Goal: Check status: Check status

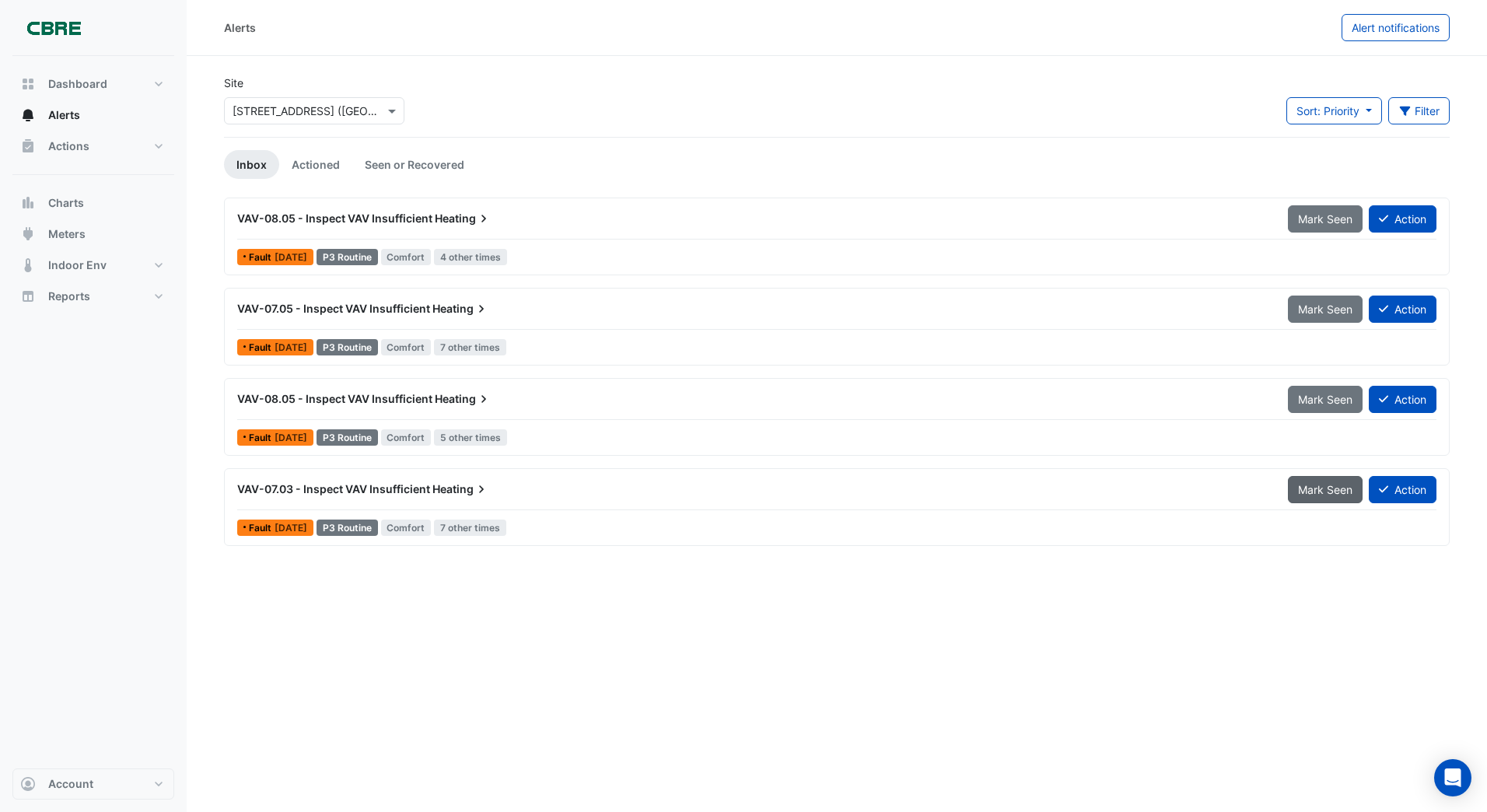
click at [1318, 491] on span "Mark Seen" at bounding box center [1325, 489] width 54 height 14
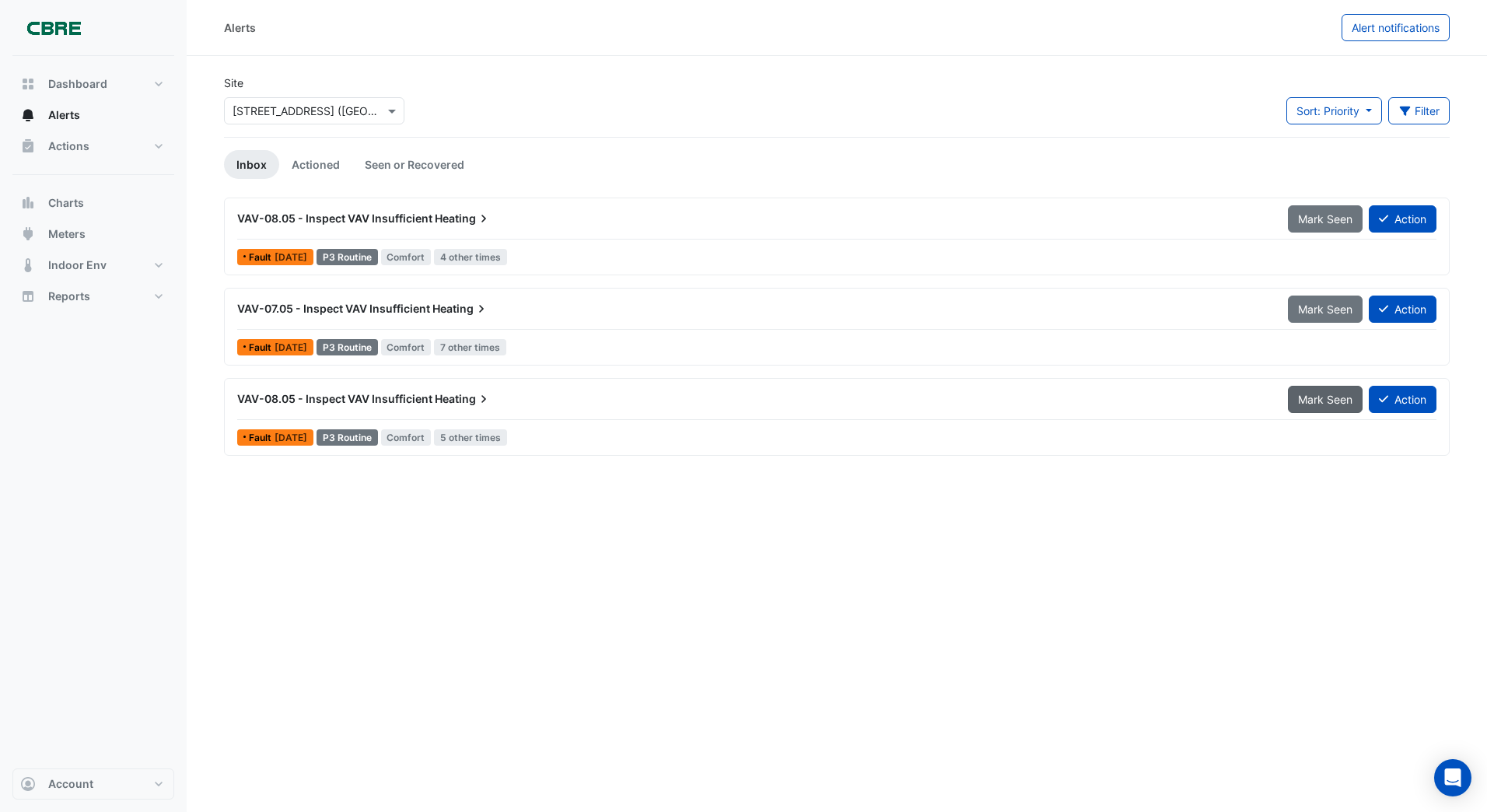
click at [1322, 402] on span "Mark Seen" at bounding box center [1325, 399] width 54 height 14
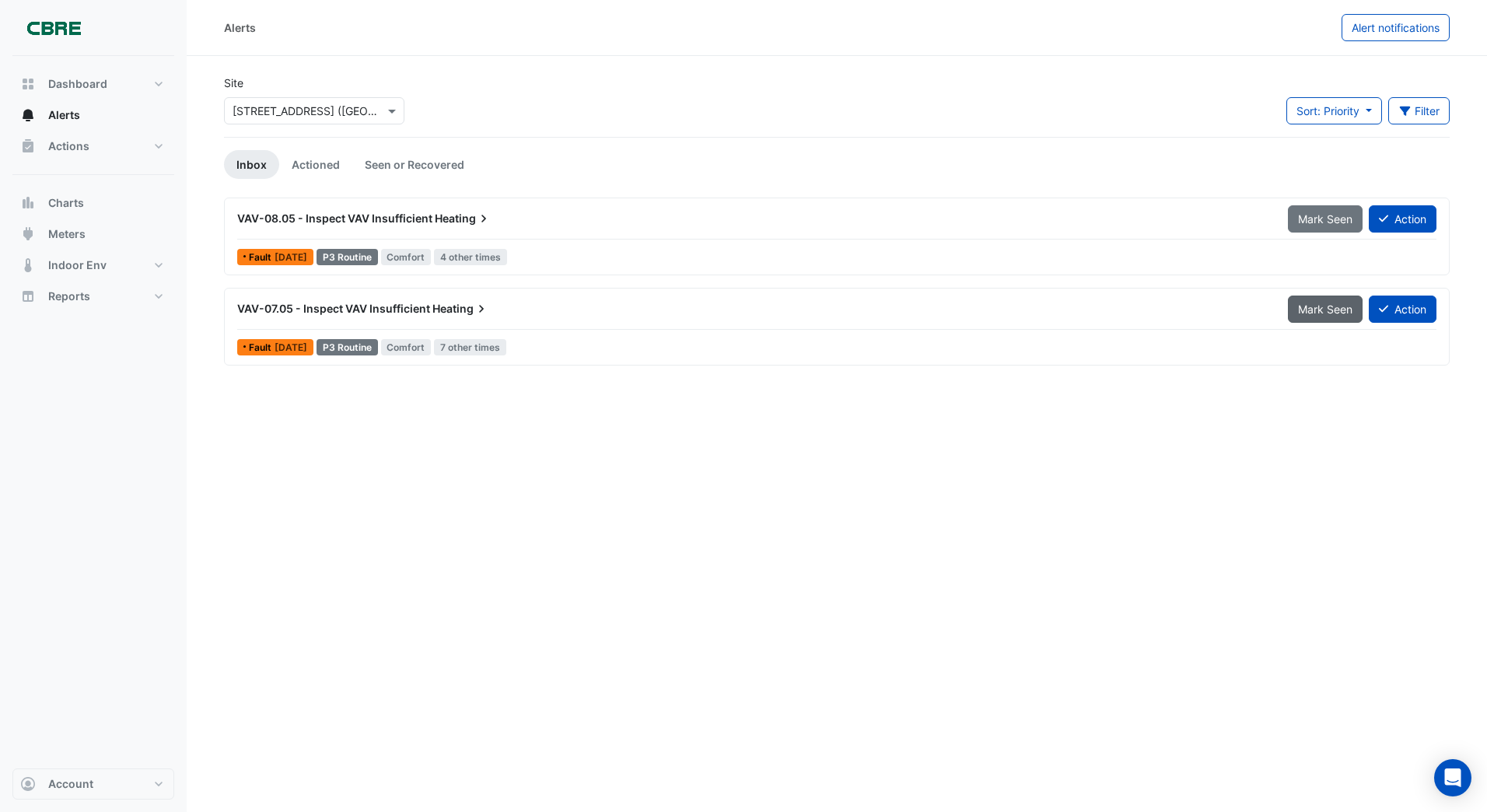
click at [1328, 305] on span "Mark Seen" at bounding box center [1325, 309] width 54 height 14
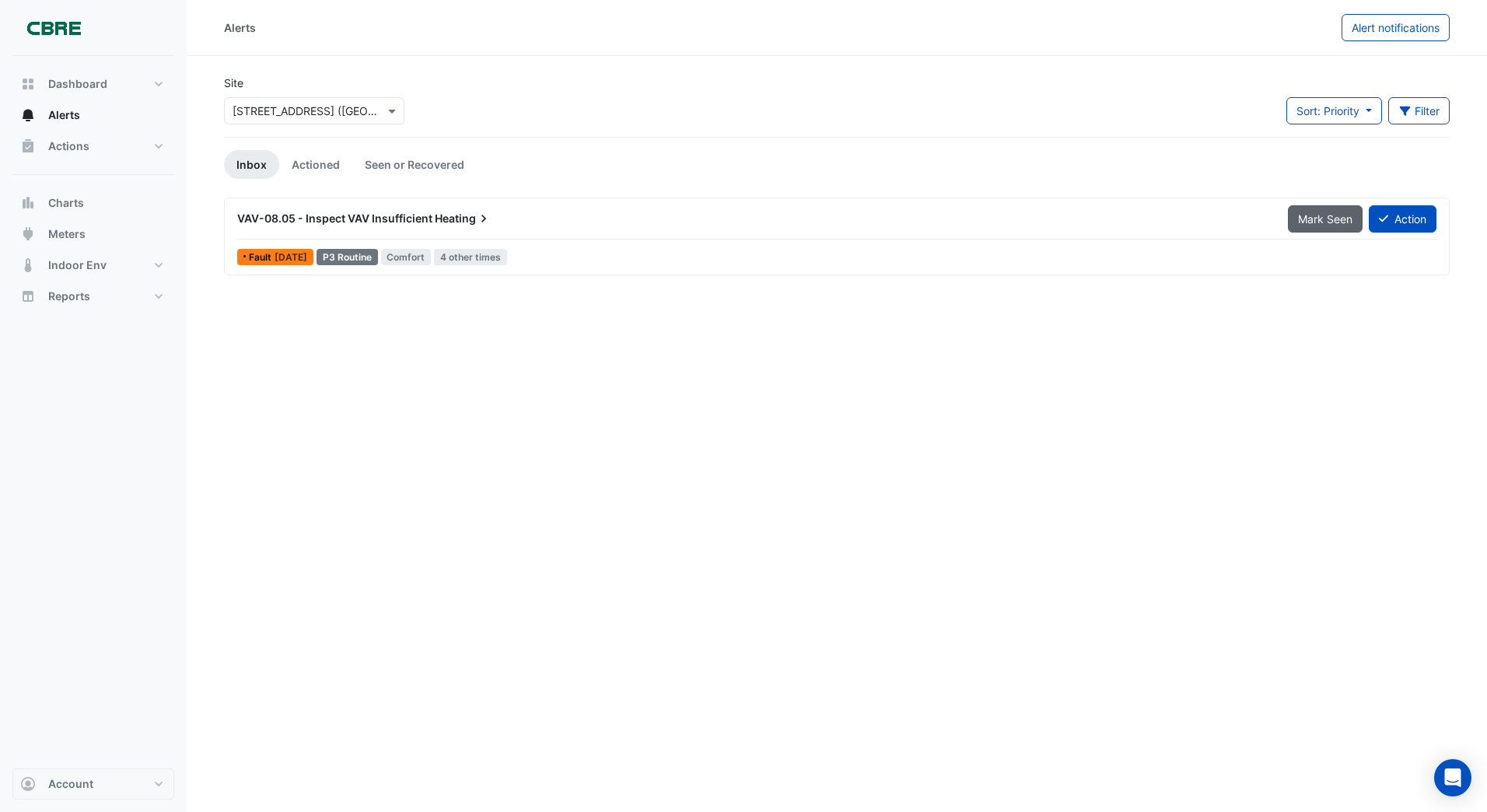
click at [1331, 217] on span "Mark Seen" at bounding box center [1325, 219] width 54 height 14
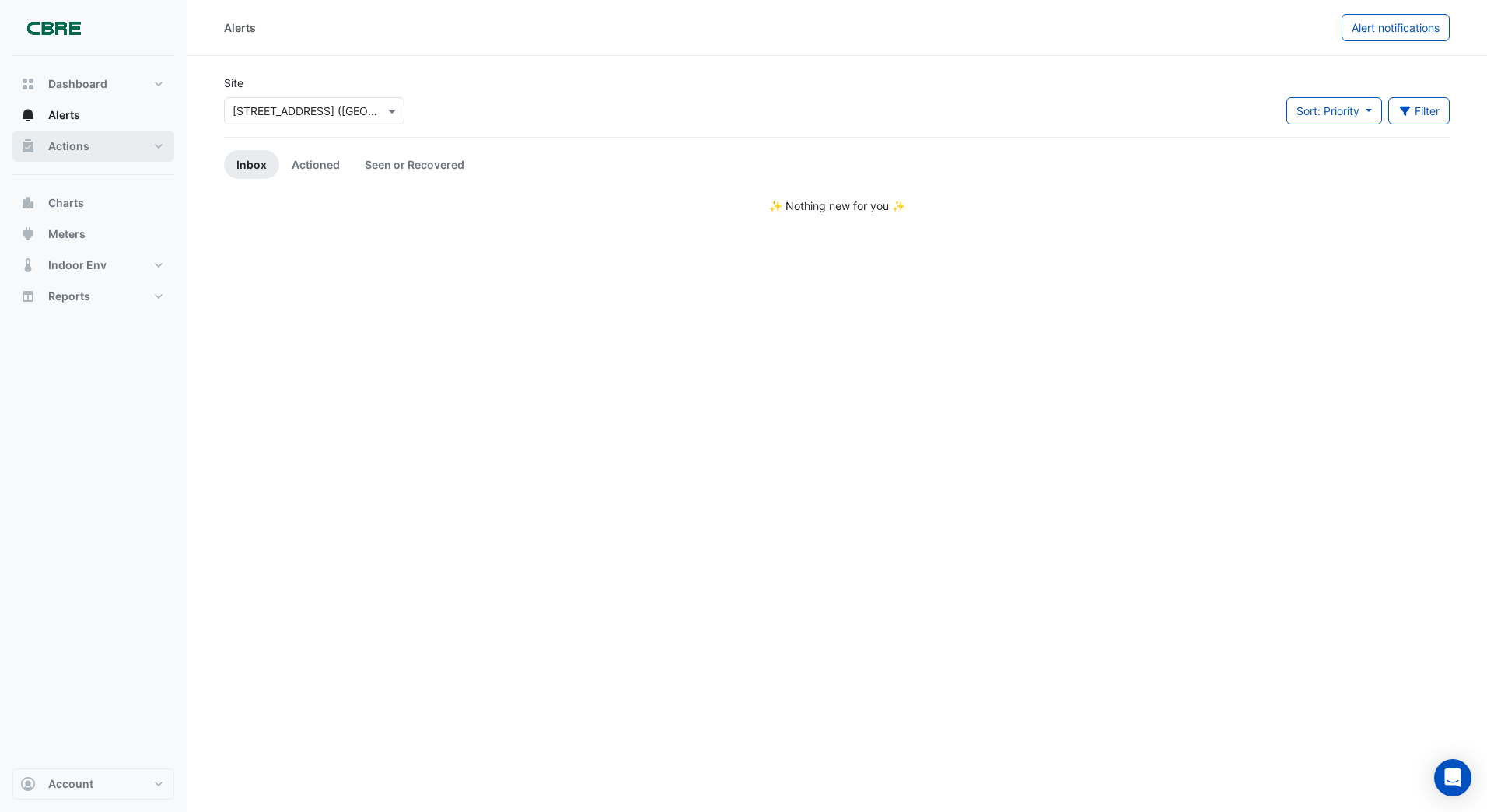
click at [65, 144] on span "Actions" at bounding box center [69, 146] width 42 height 16
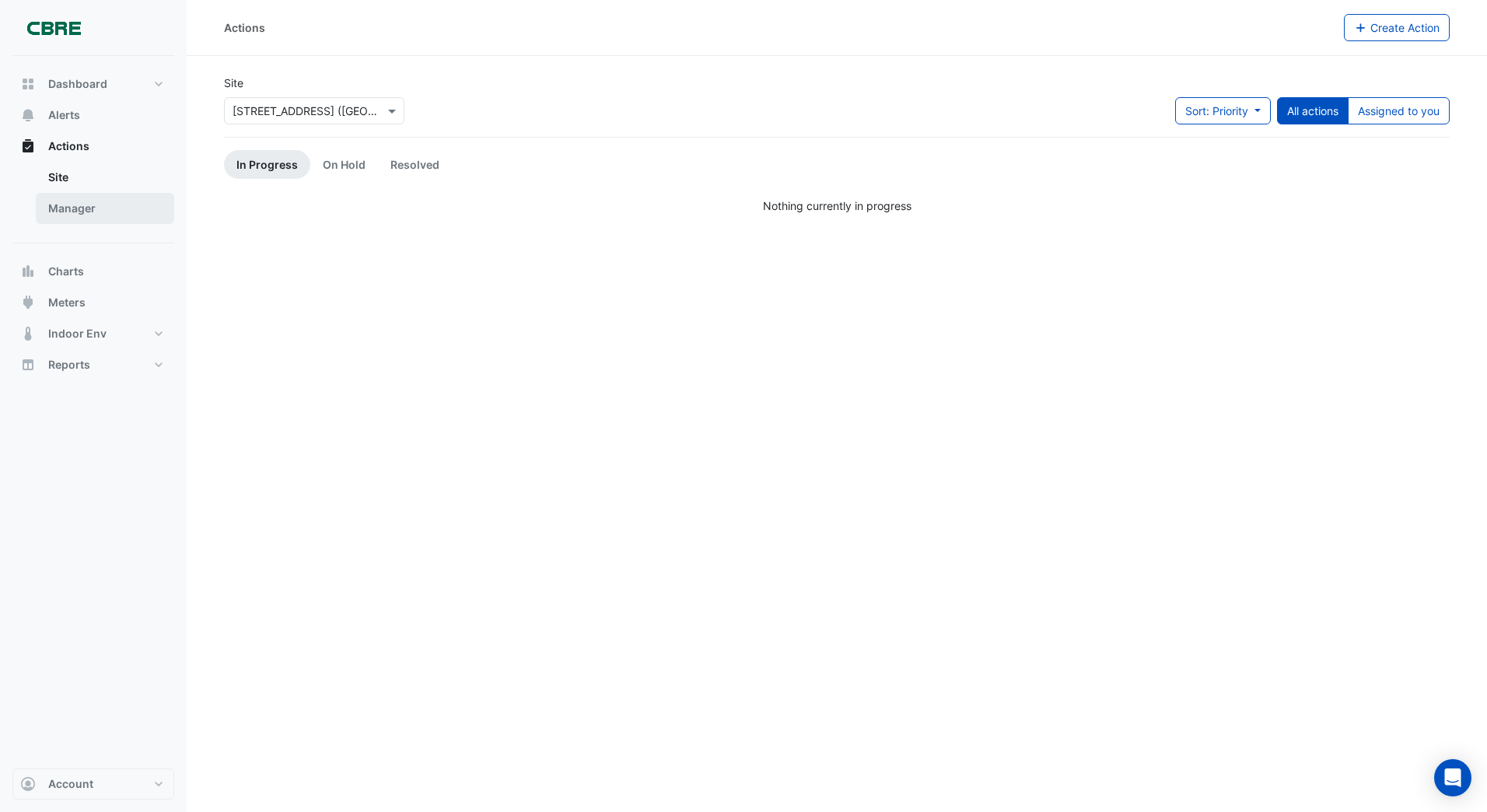
click at [67, 207] on link "Manager" at bounding box center [105, 208] width 139 height 31
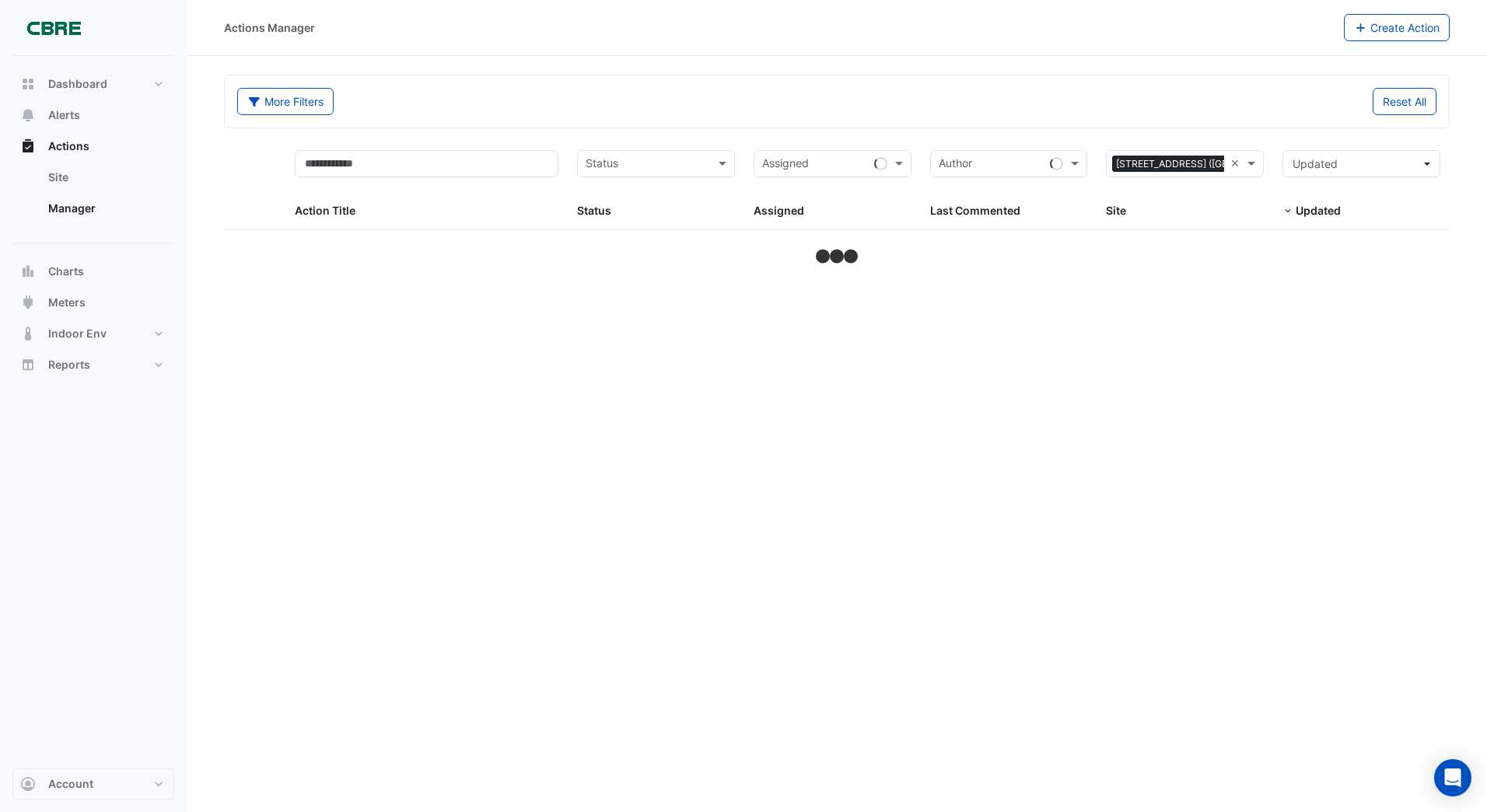
select select "***"
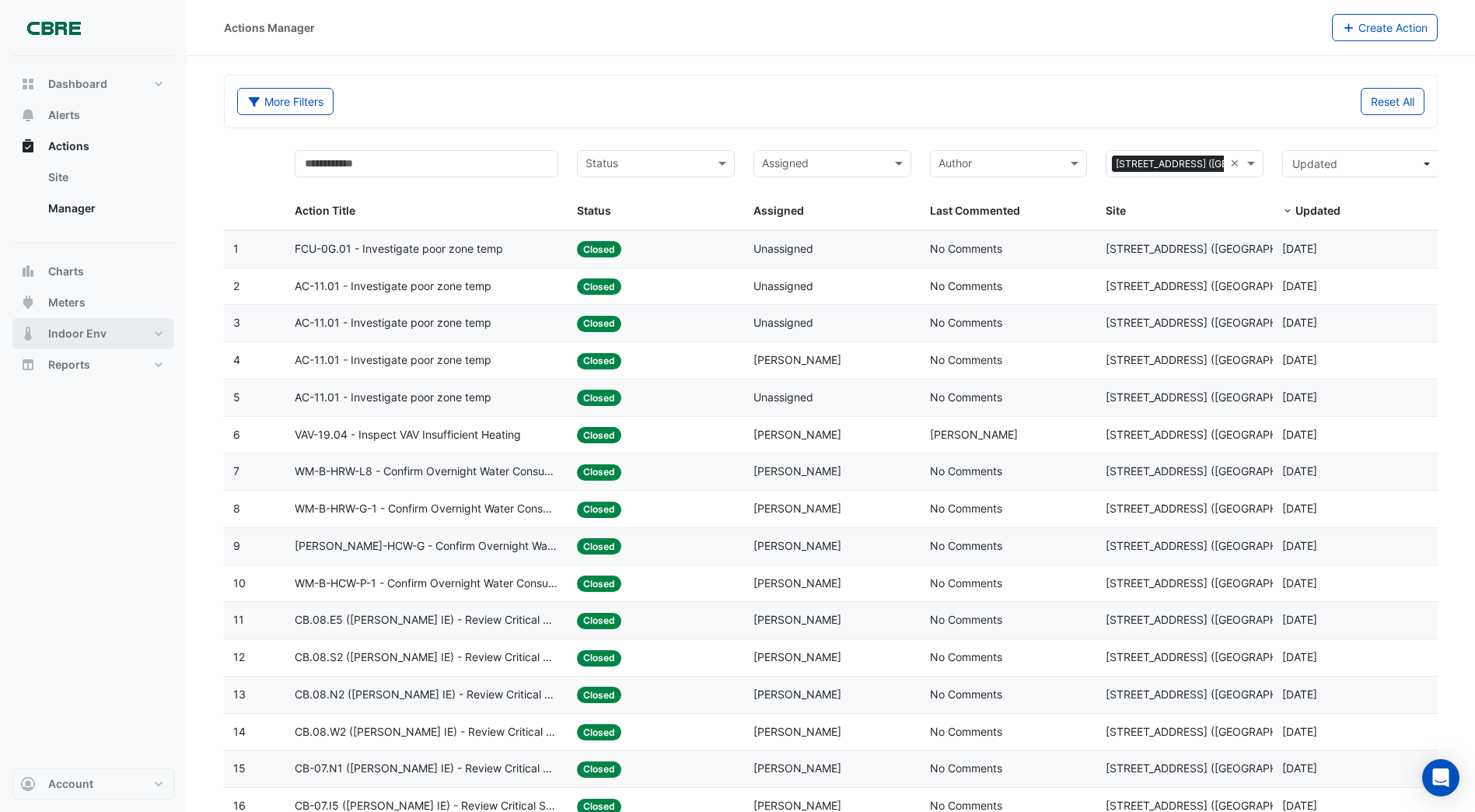
click at [61, 332] on span "Indoor Env" at bounding box center [78, 333] width 58 height 16
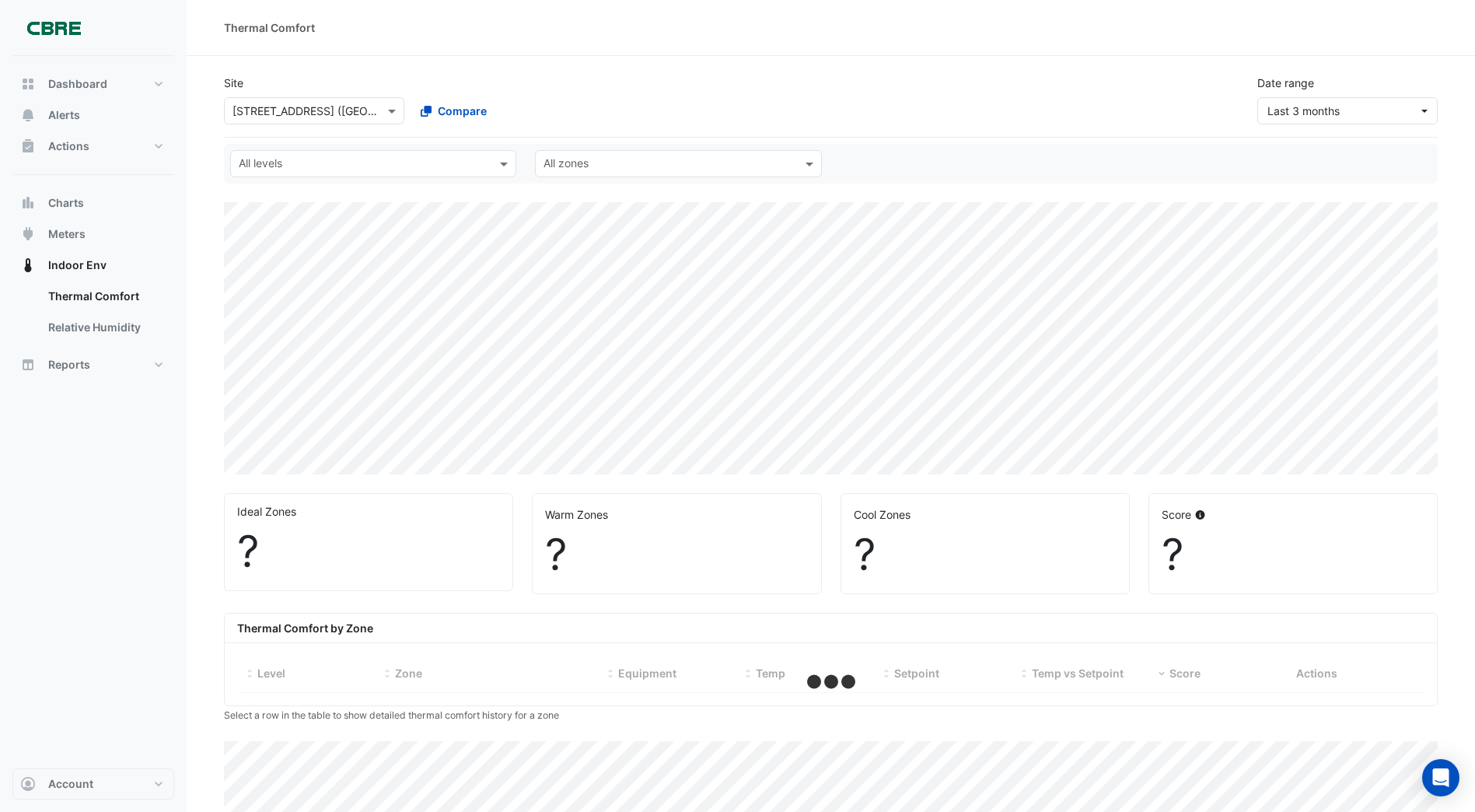
select select "***"
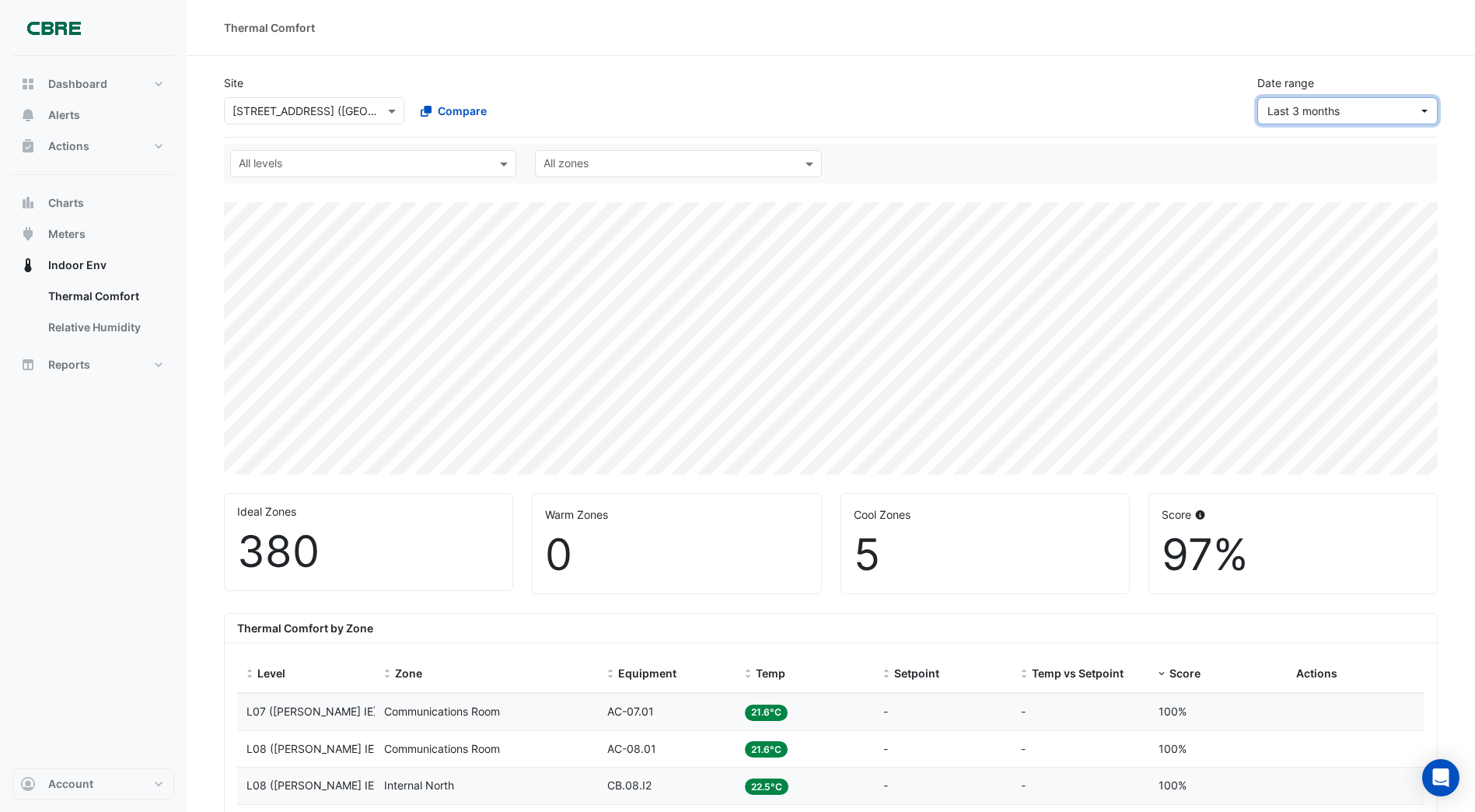
click at [1425, 110] on button "Last 3 months" at bounding box center [1347, 110] width 180 height 27
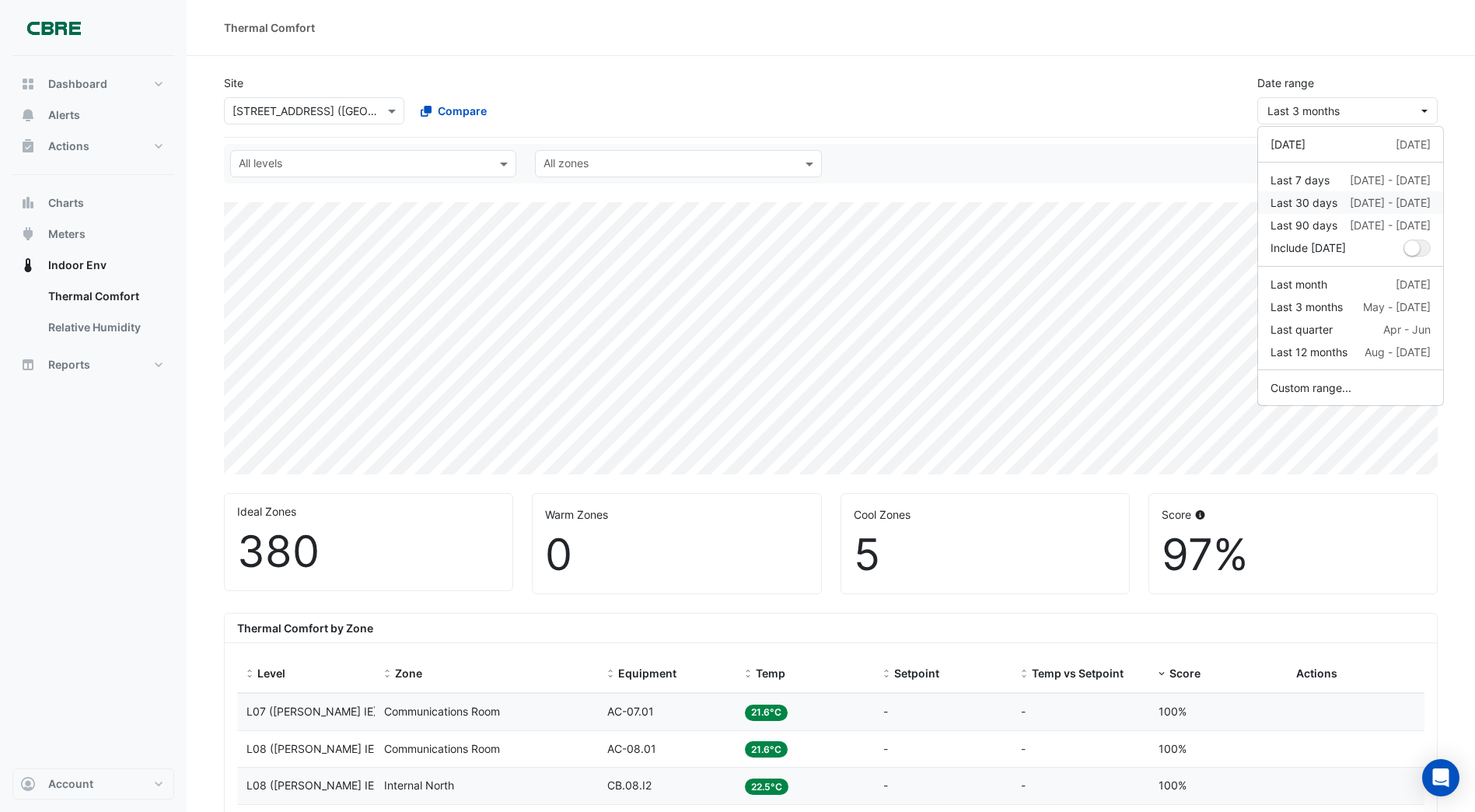
click at [1290, 203] on div "Last 30 days" at bounding box center [1303, 203] width 67 height 16
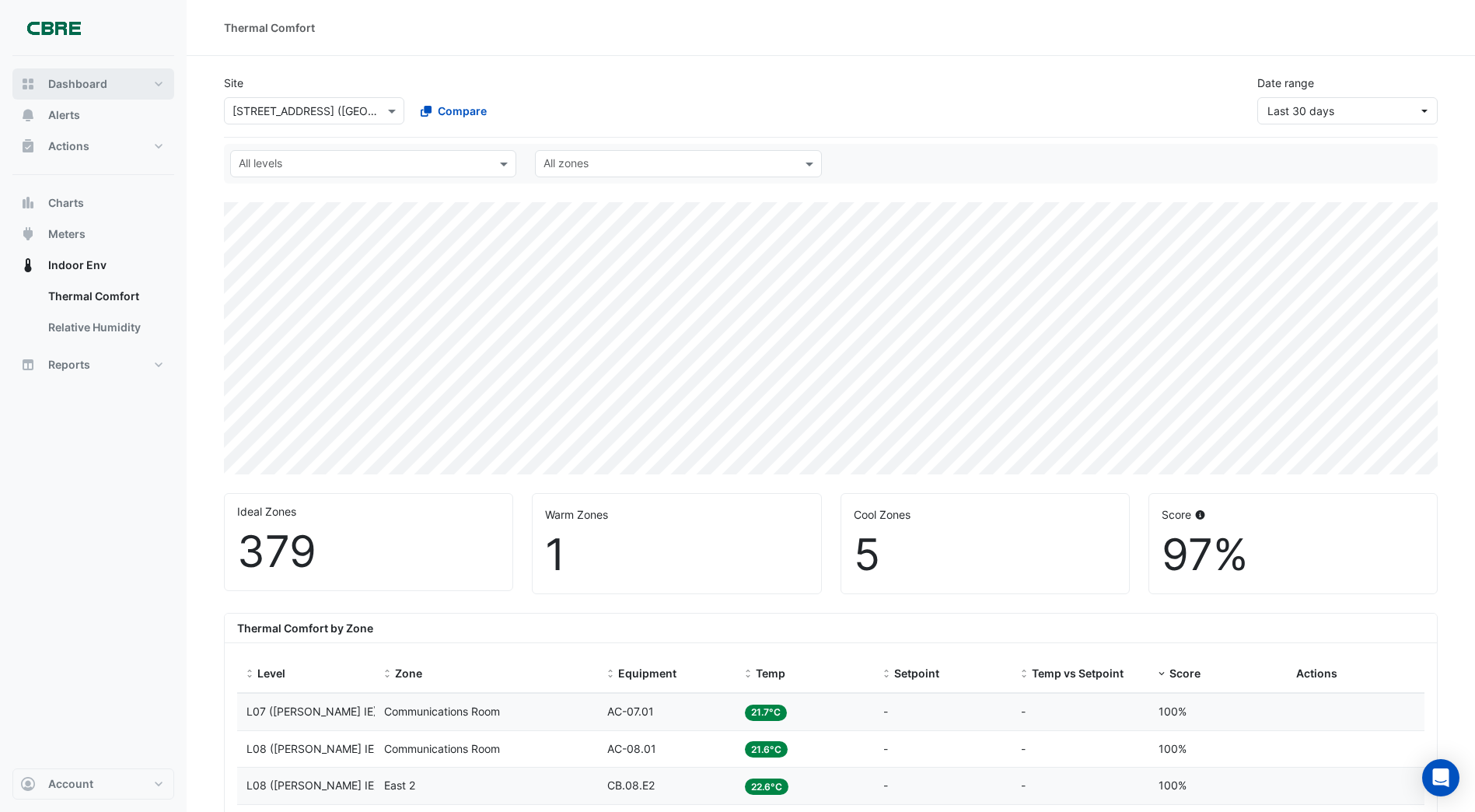
click at [74, 84] on span "Dashboard" at bounding box center [78, 84] width 59 height 16
select select "***"
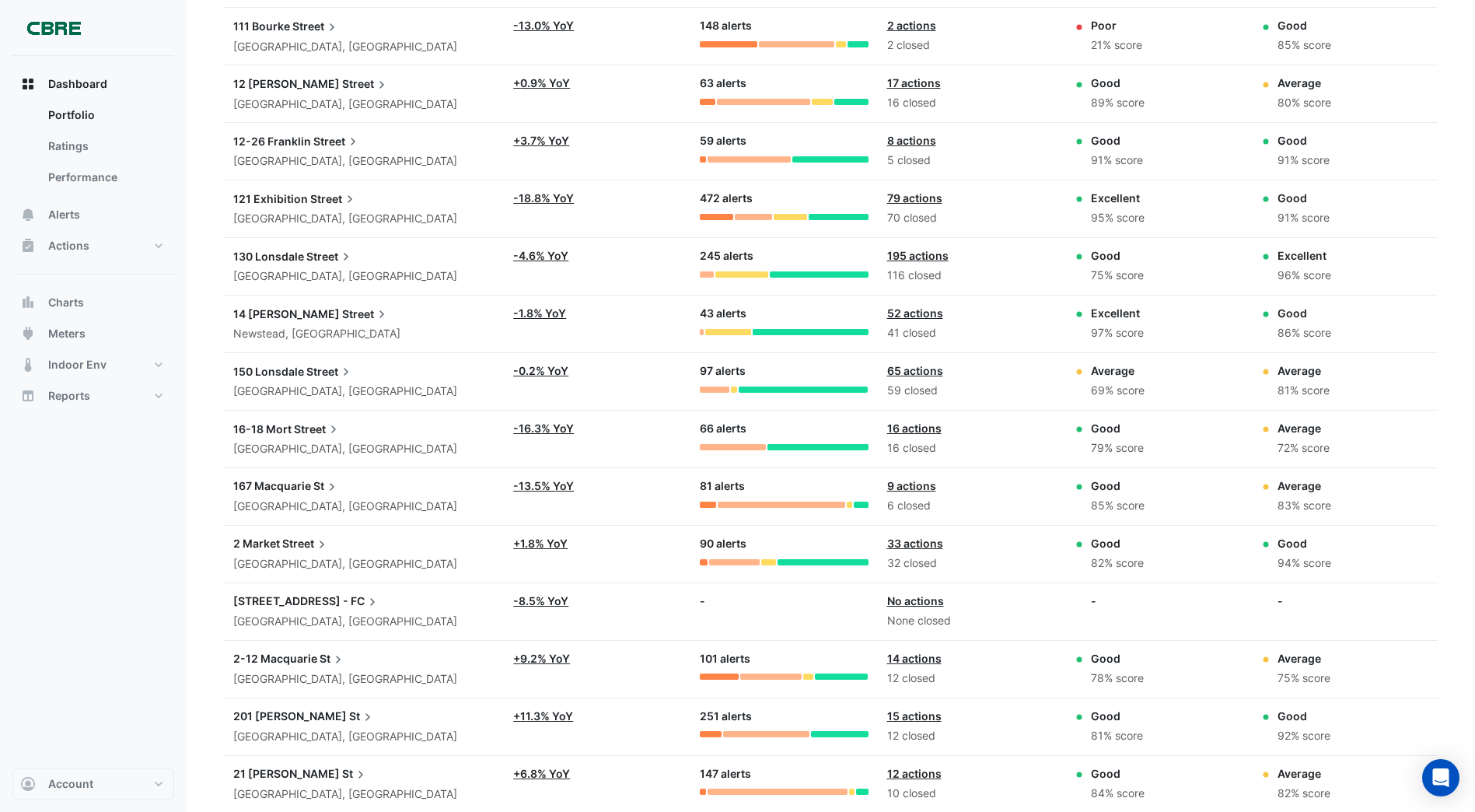
scroll to position [922, 0]
click at [69, 364] on span "Indoor Env" at bounding box center [78, 364] width 58 height 16
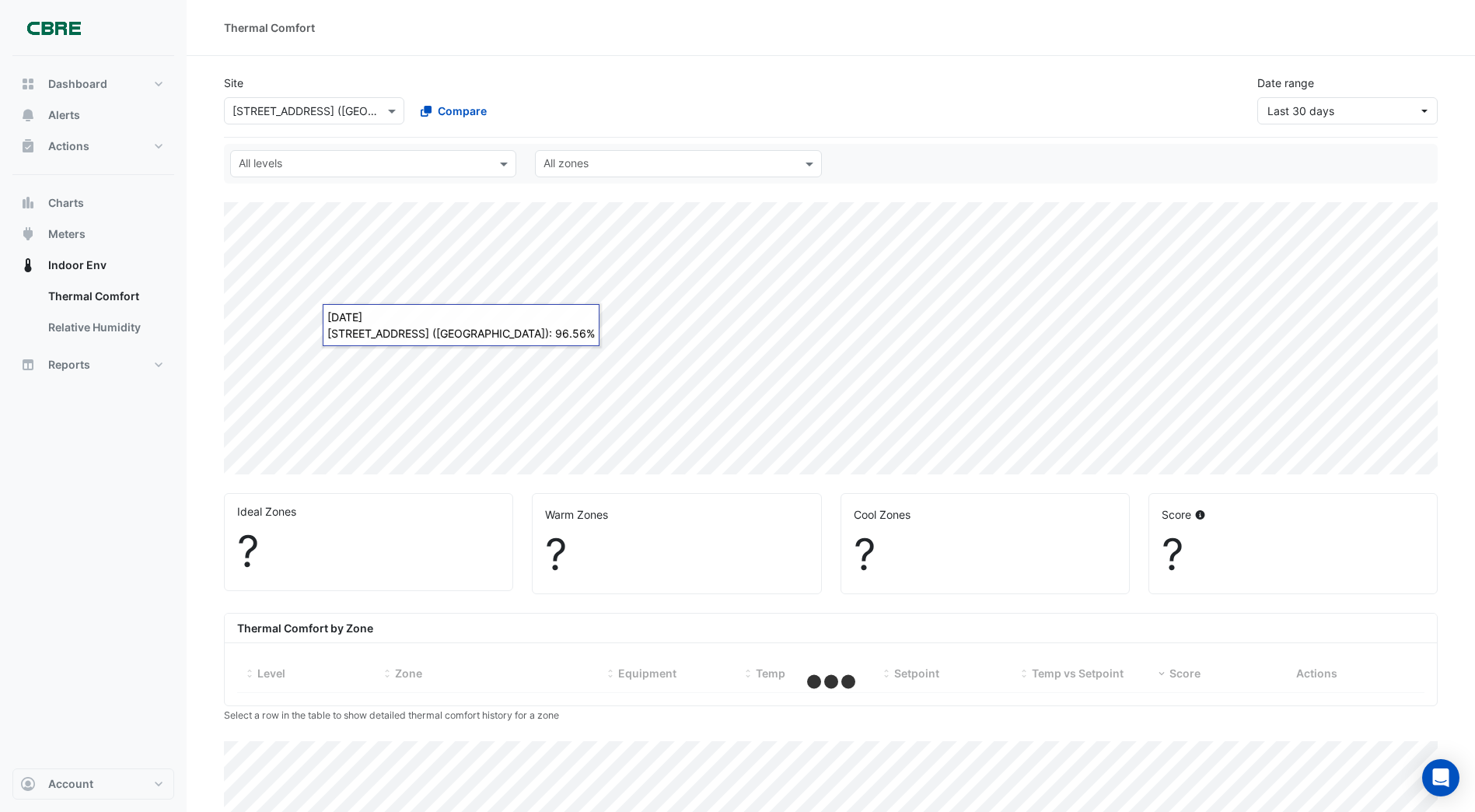
select select "***"
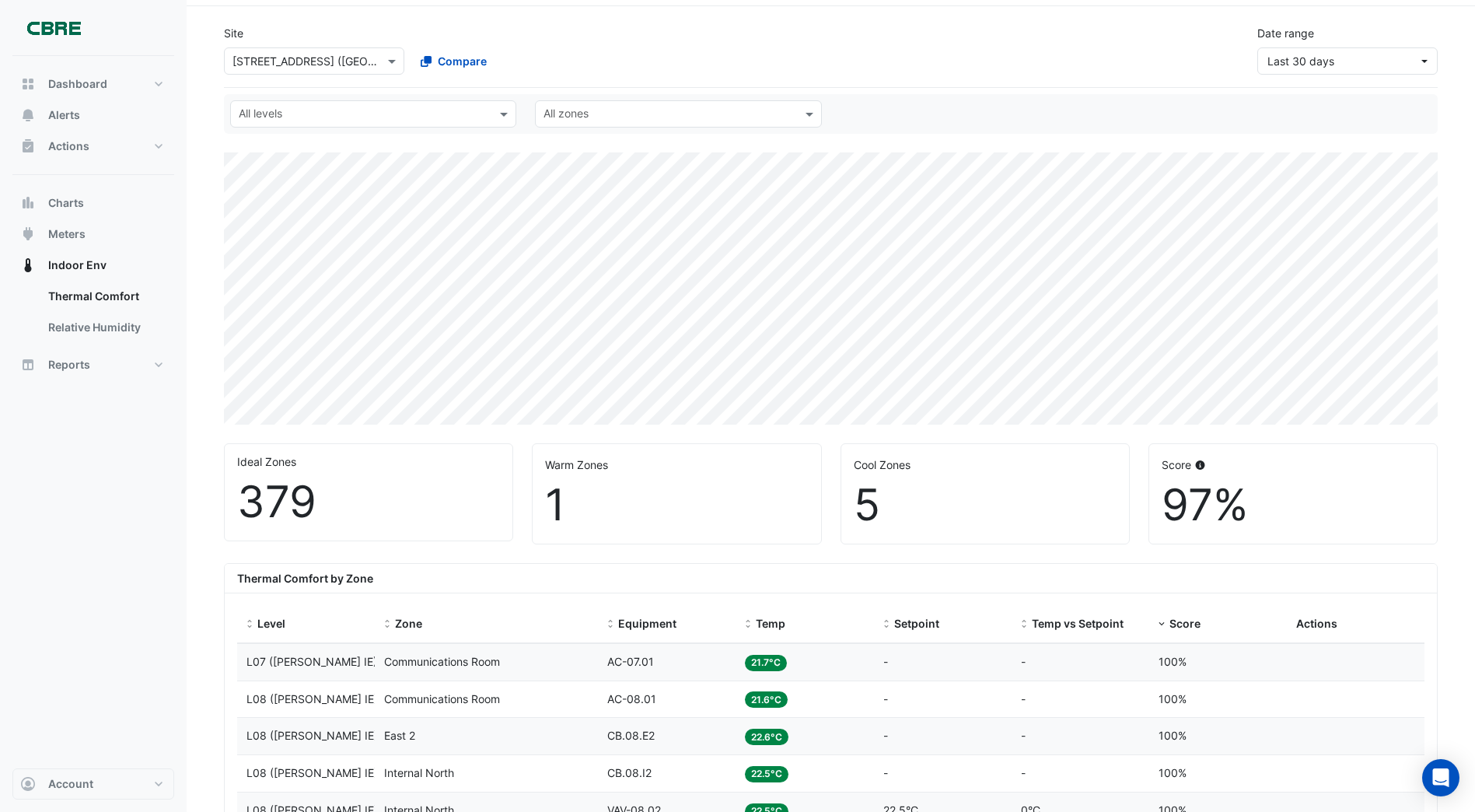
scroll to position [78, 0]
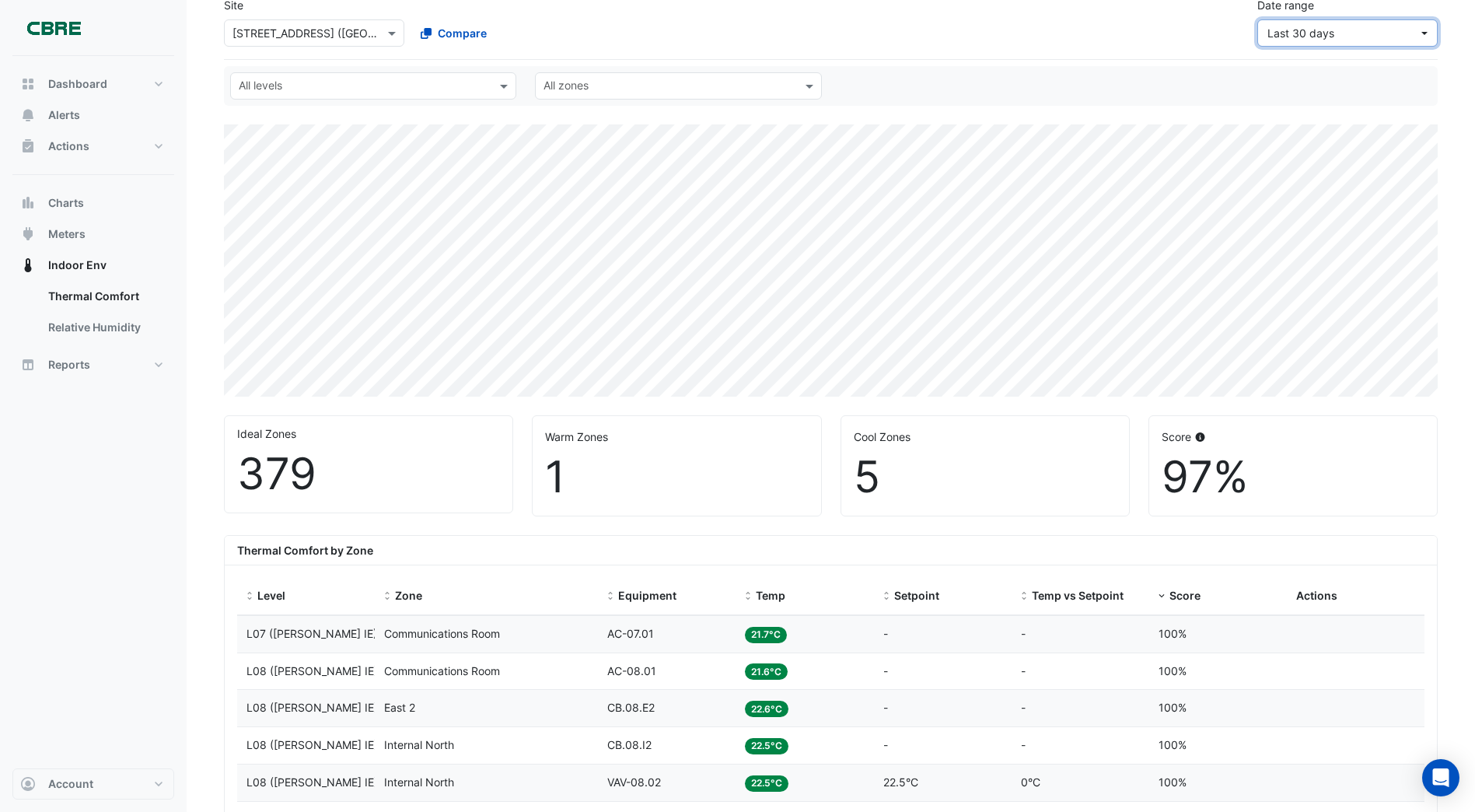
click at [1422, 34] on button "Last 30 days" at bounding box center [1347, 33] width 180 height 27
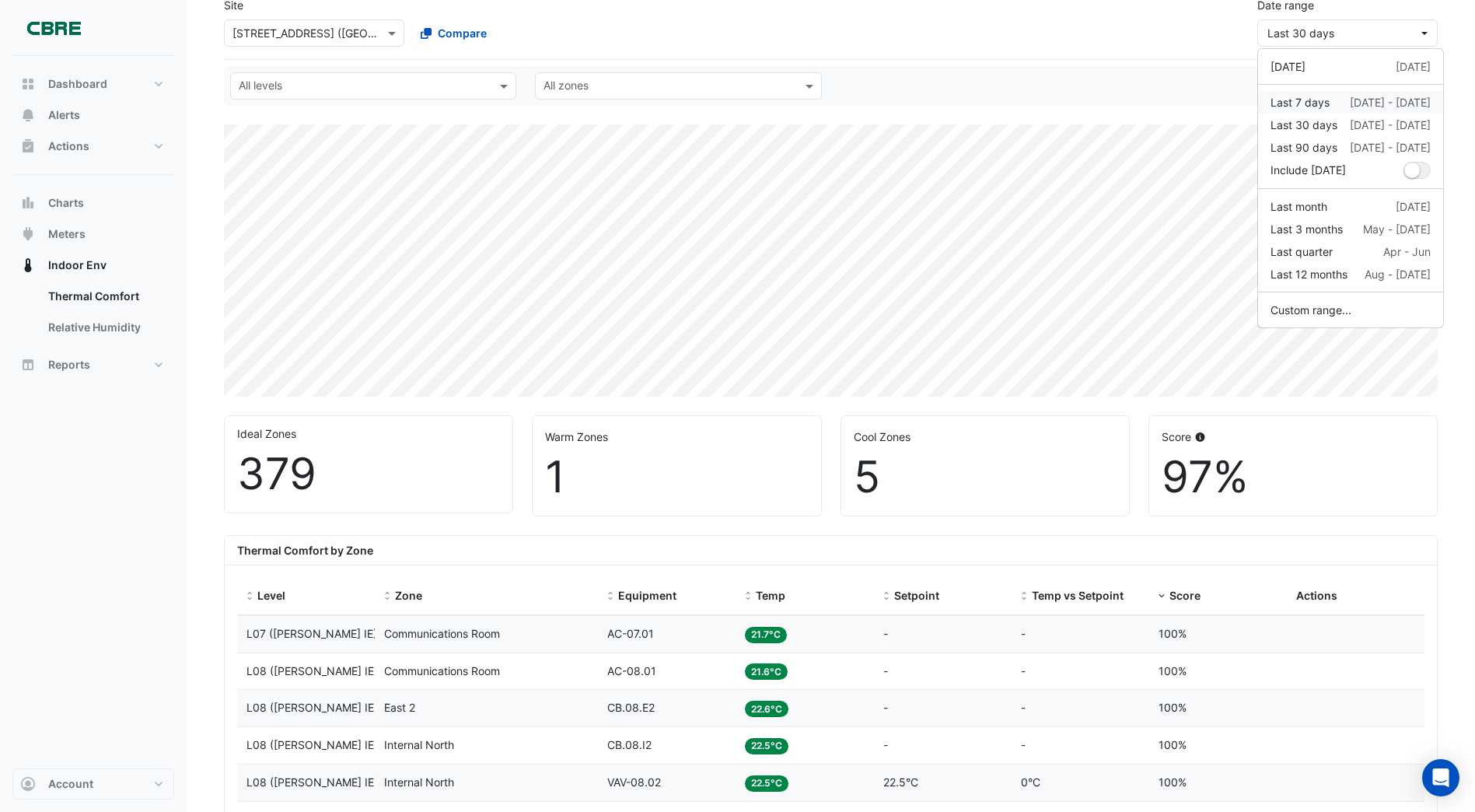
click at [1312, 103] on div "Last 7 days" at bounding box center [1300, 102] width 59 height 16
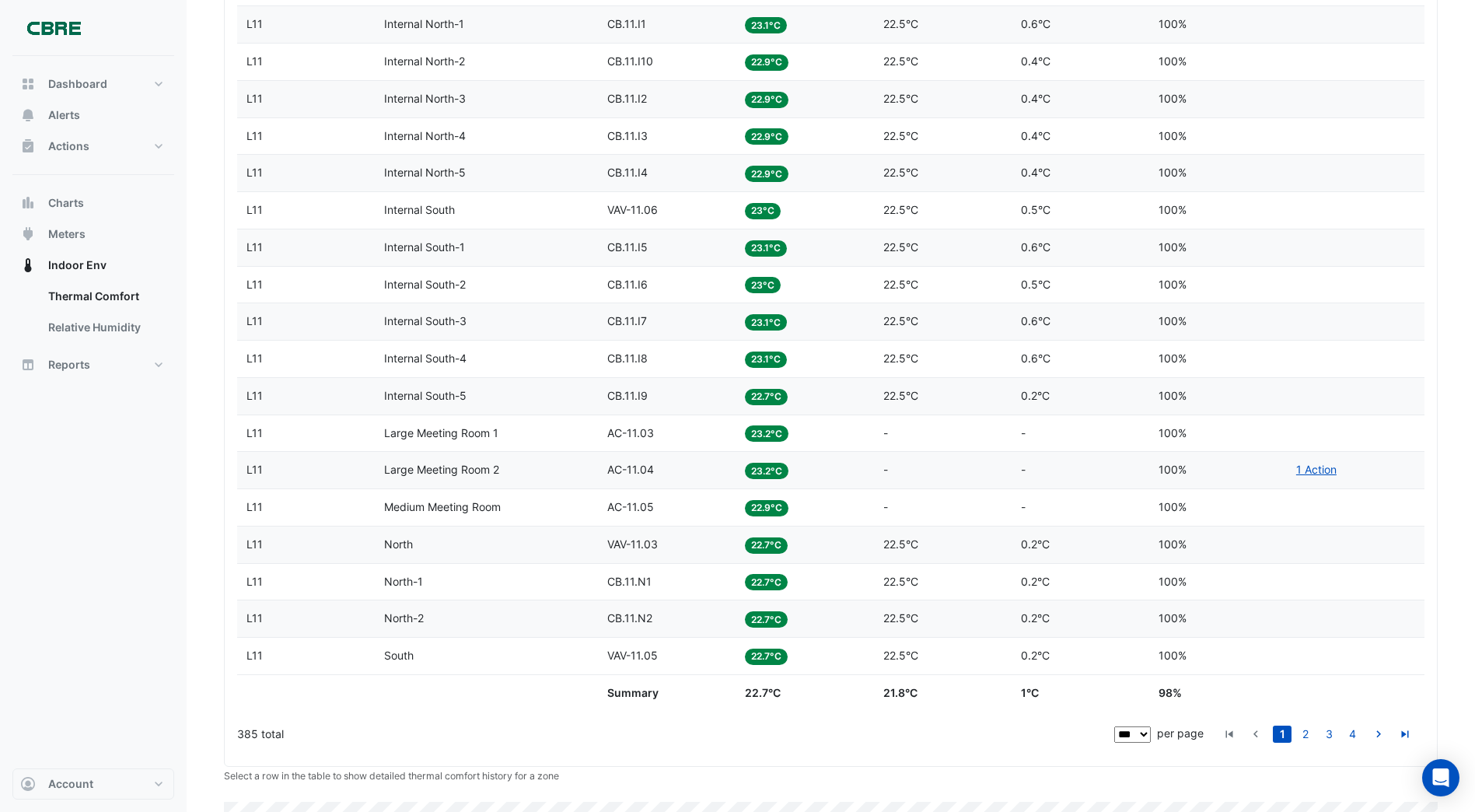
scroll to position [3732, 0]
click at [1302, 732] on link "2" at bounding box center [1305, 734] width 18 height 17
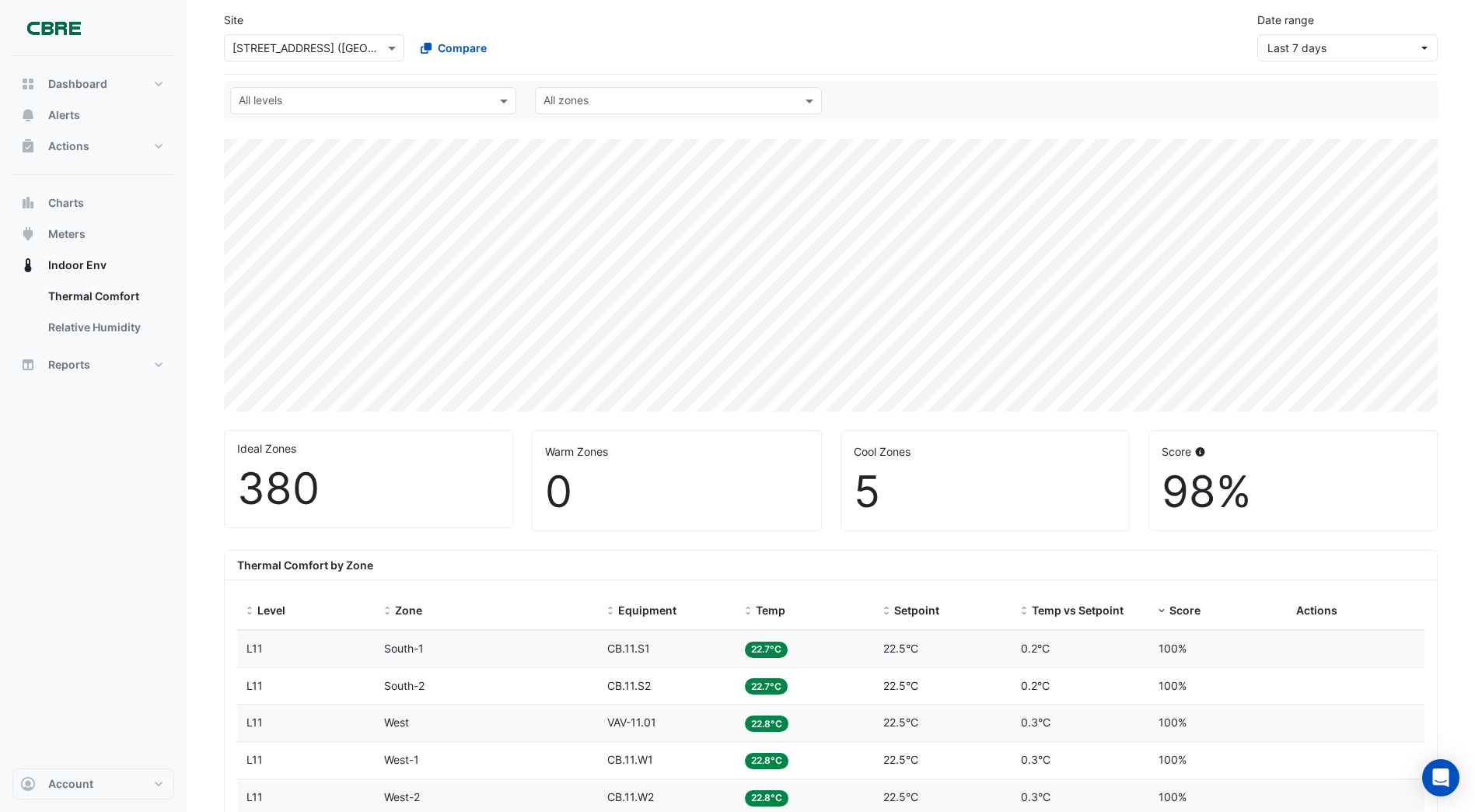
scroll to position [0, 0]
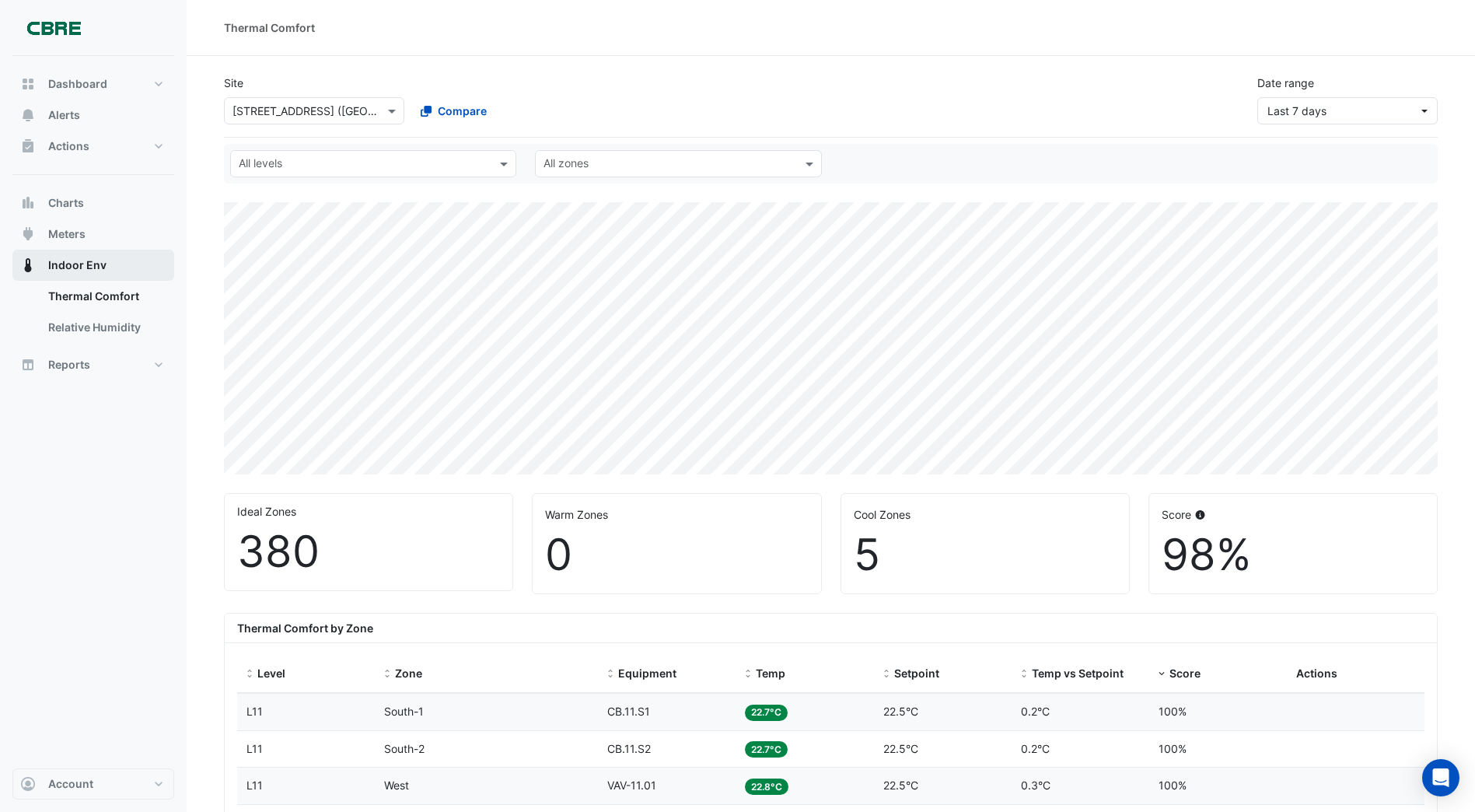
click at [83, 267] on span "Indoor Env" at bounding box center [78, 265] width 58 height 16
click at [1428, 112] on button "Last 7 days" at bounding box center [1347, 110] width 180 height 27
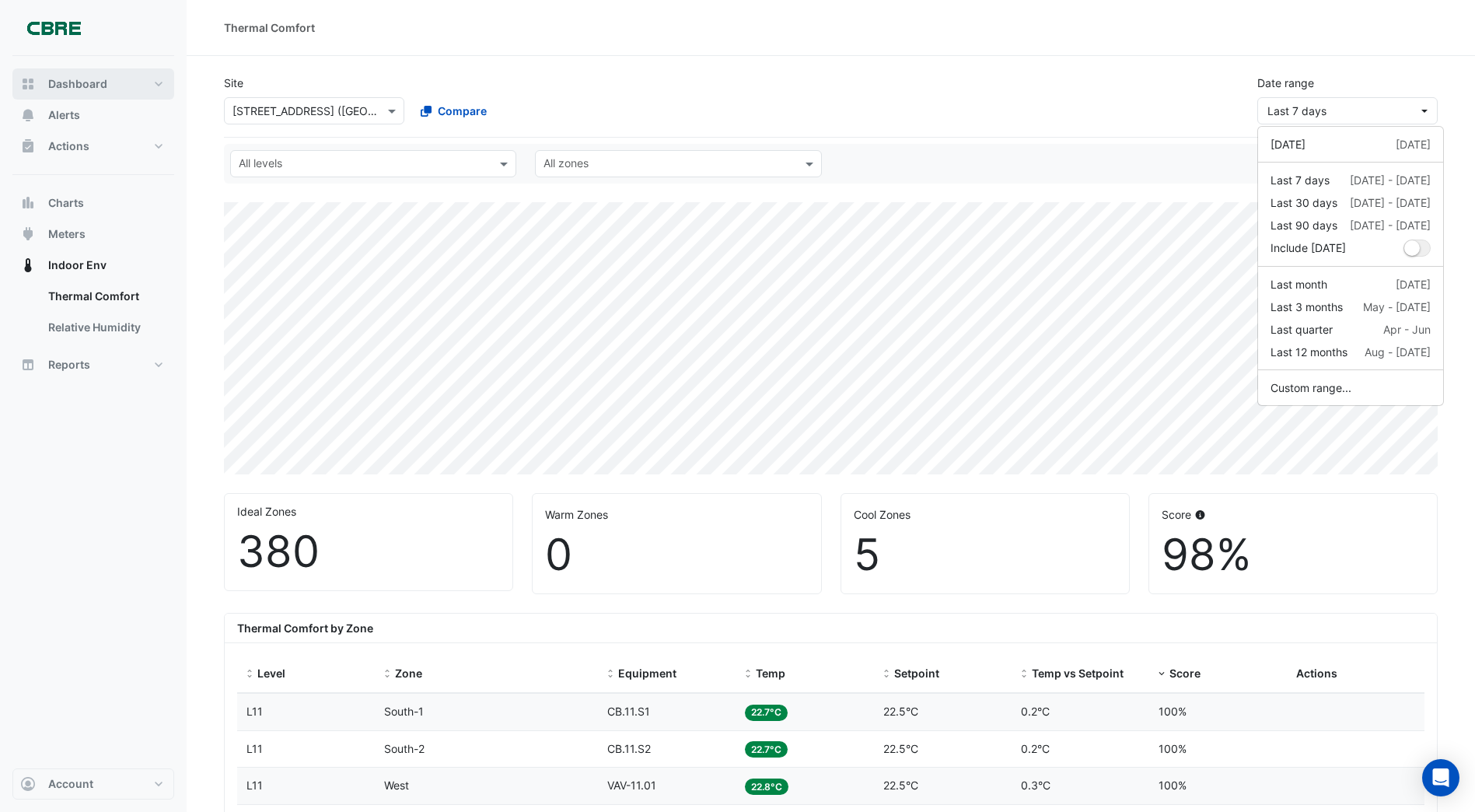
click at [66, 88] on span "Dashboard" at bounding box center [78, 84] width 59 height 16
select select "***"
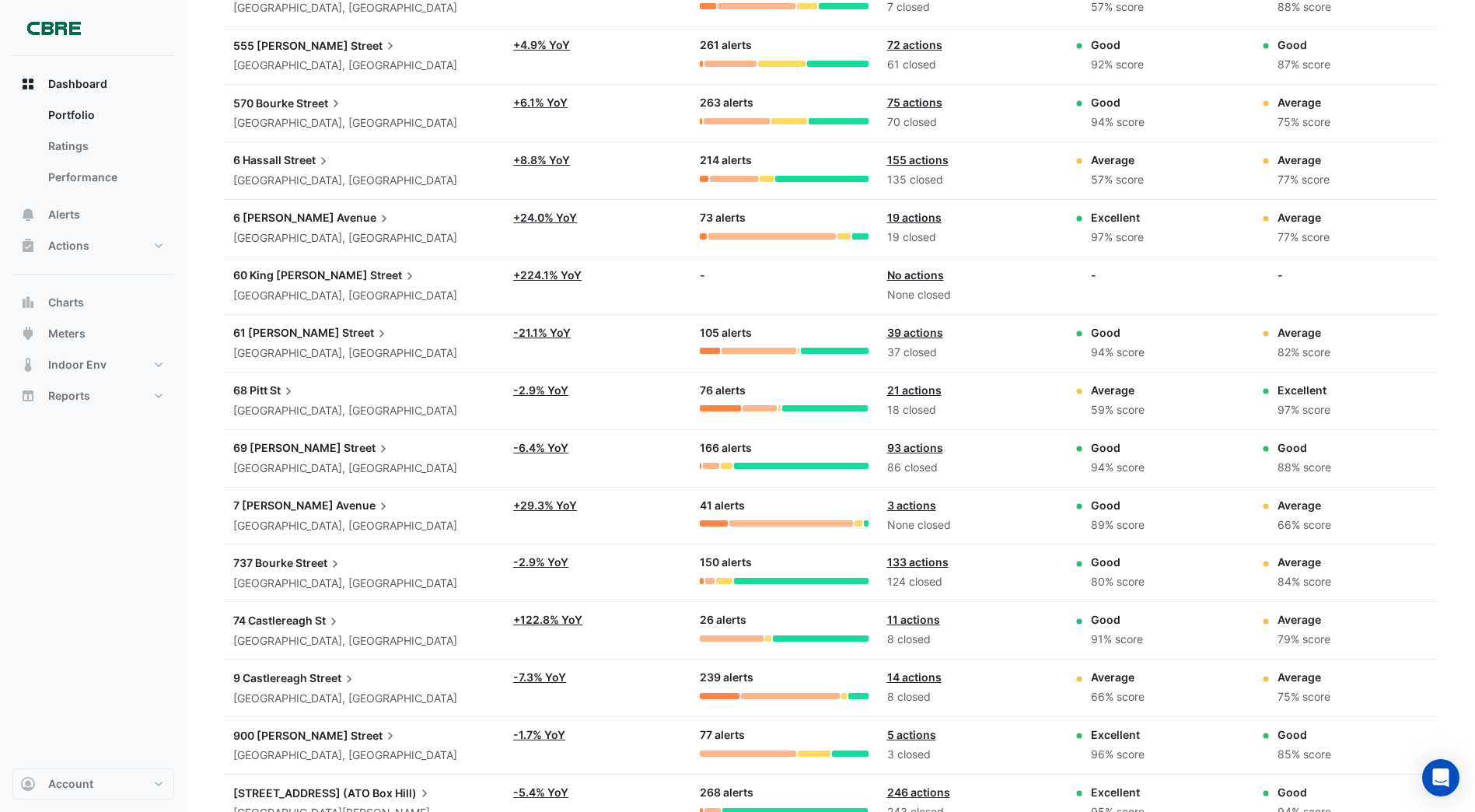
scroll to position [2799, 0]
